Goal: Browse casually

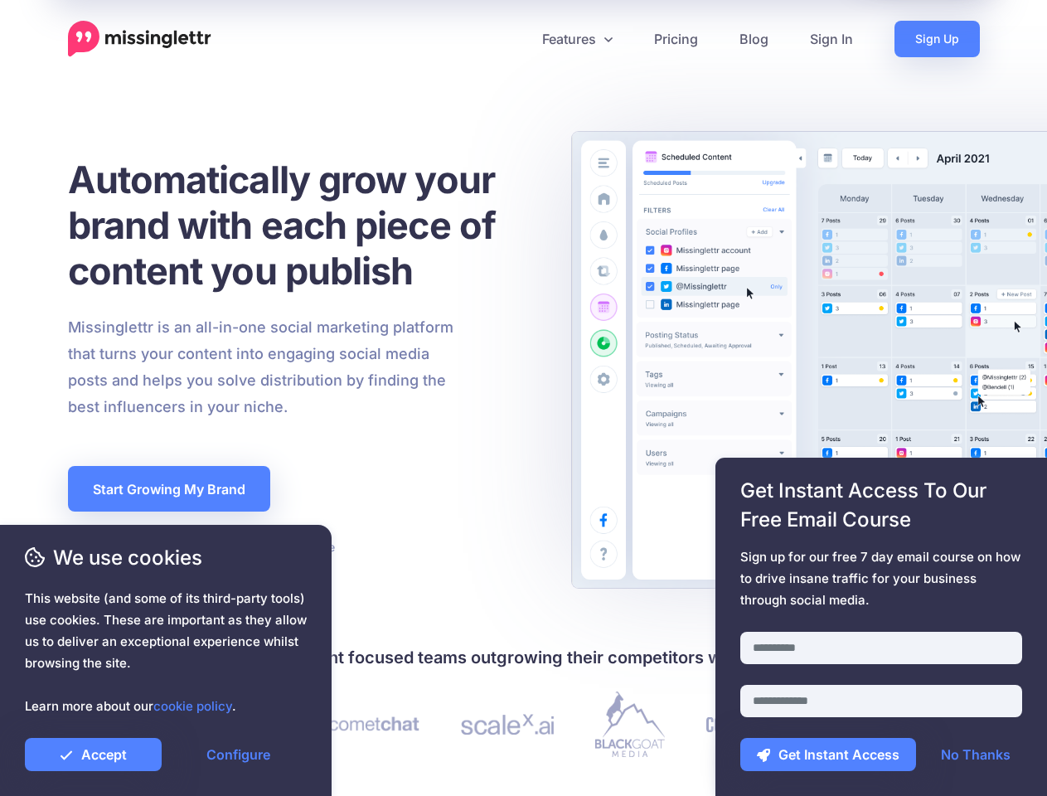
click at [523, 398] on div "Missinglettr is an all-in-one social marketing platform that turns your content…" at bounding box center [302, 367] width 493 height 106
click at [517, 39] on icon at bounding box center [517, 39] width 8 height 8
click at [576, 39] on link "Features" at bounding box center [578, 39] width 112 height 36
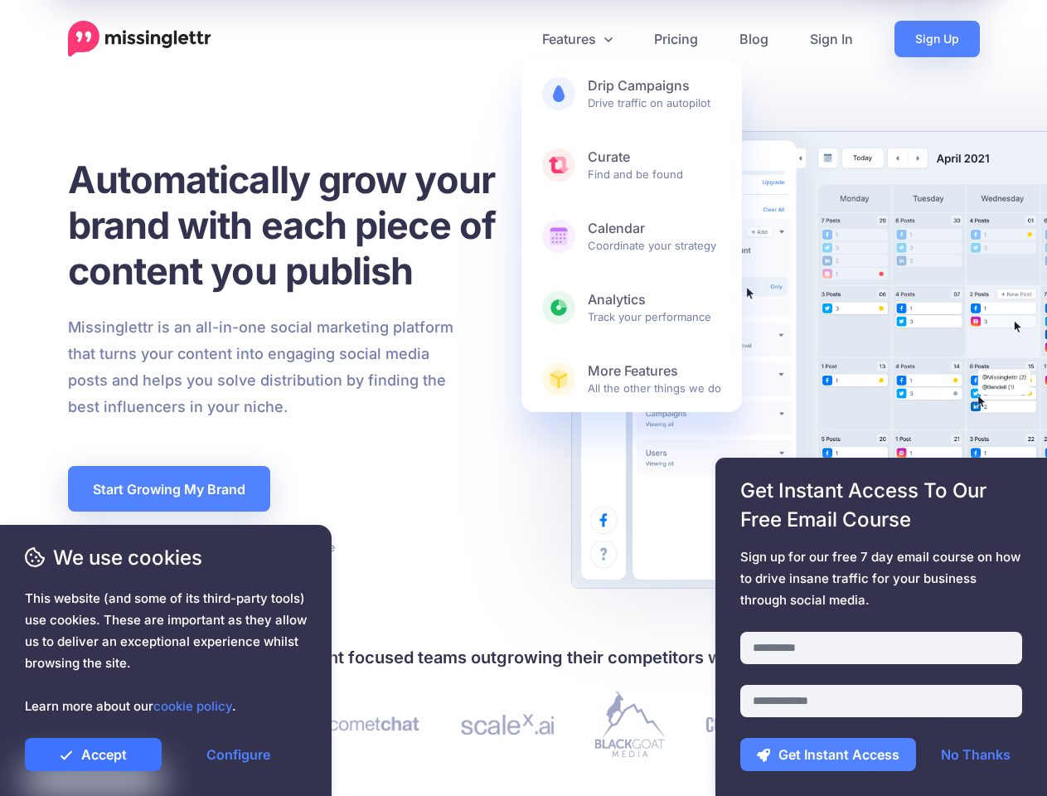
click at [93, 755] on link "Accept" at bounding box center [93, 754] width 137 height 33
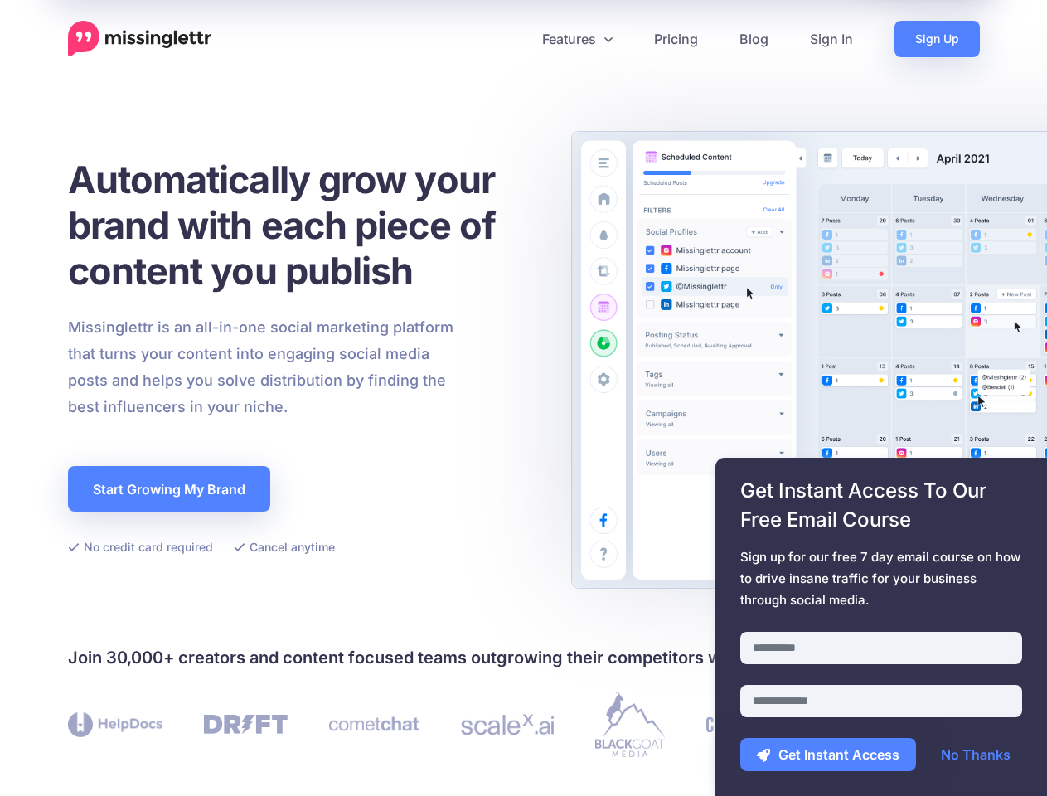
click at [238, 755] on link "Configure" at bounding box center [238, 754] width 137 height 33
click at [881, 627] on div at bounding box center [881, 621] width 282 height 21
click at [828, 755] on button "Get Instant Access" at bounding box center [828, 754] width 176 height 33
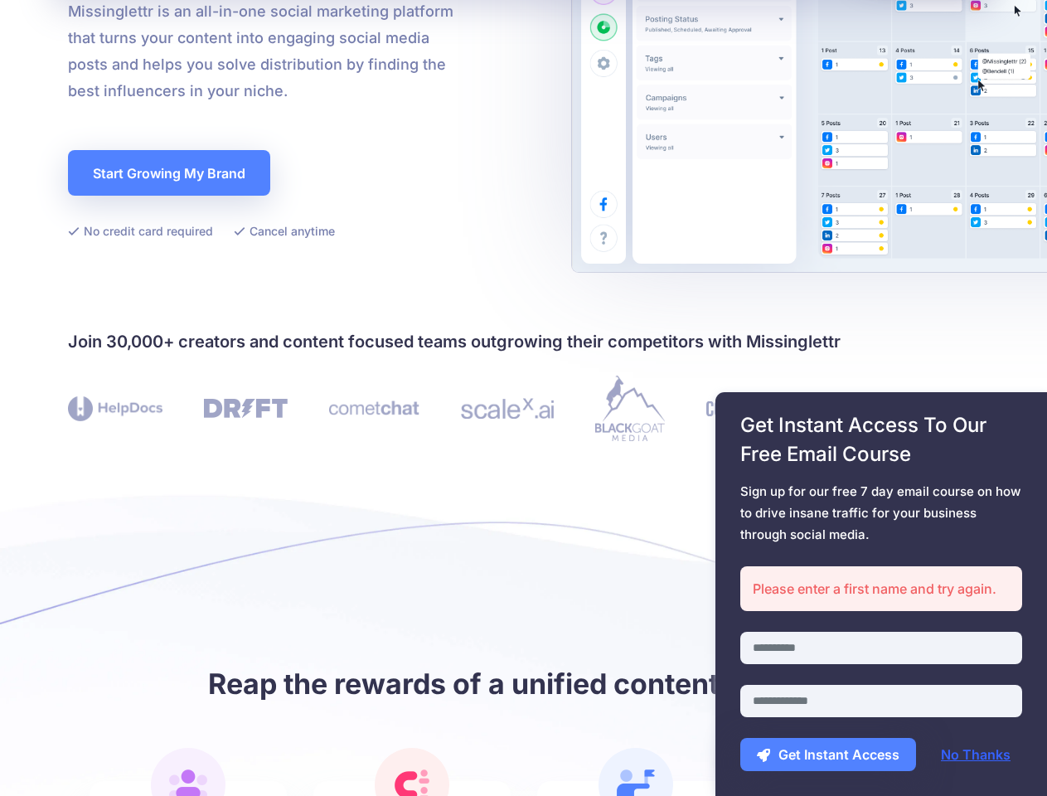
click at [976, 755] on link "No Thanks" at bounding box center [976, 754] width 103 height 33
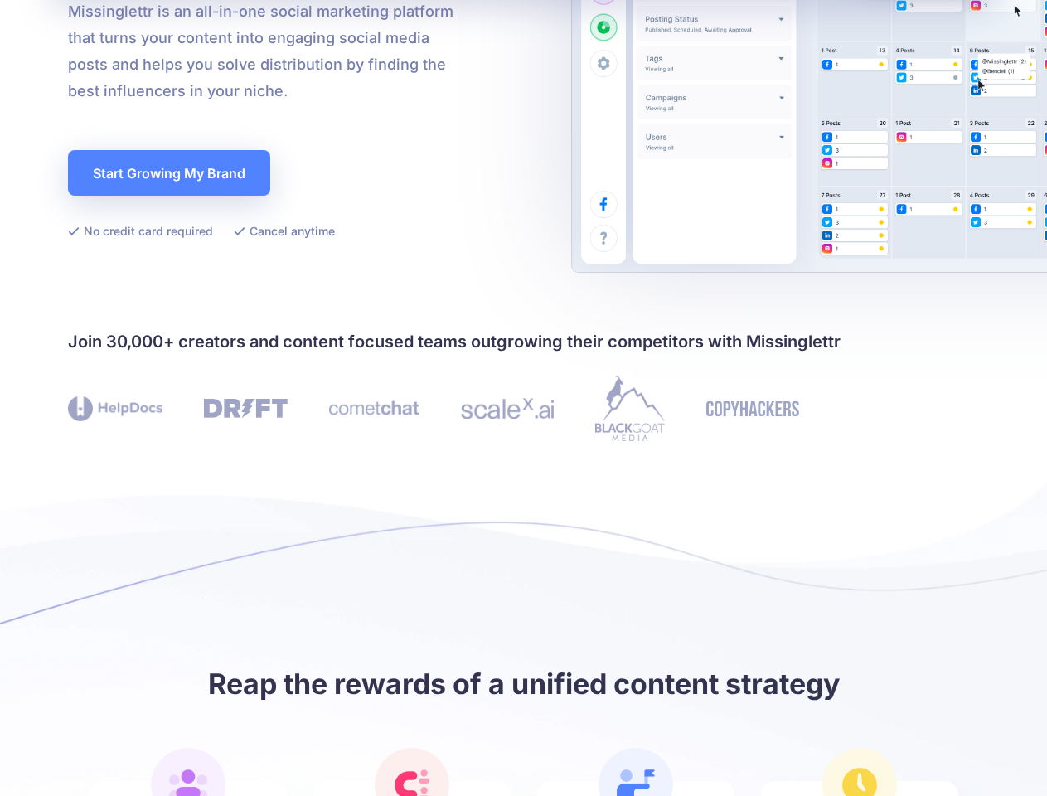
scroll to position [483, 0]
